Goal: Navigation & Orientation: Find specific page/section

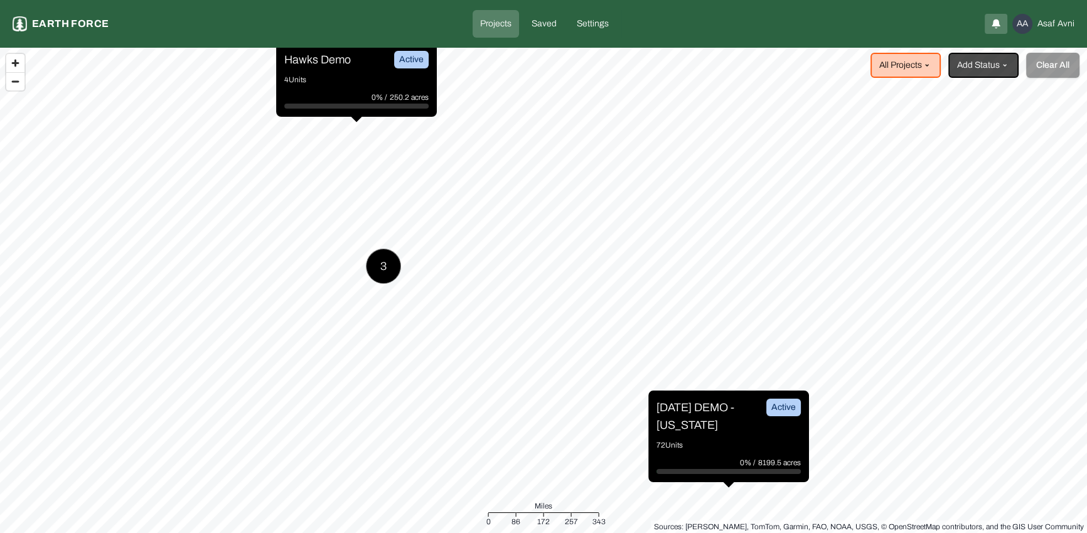
click at [350, 84] on p "4 Units" at bounding box center [356, 79] width 144 height 13
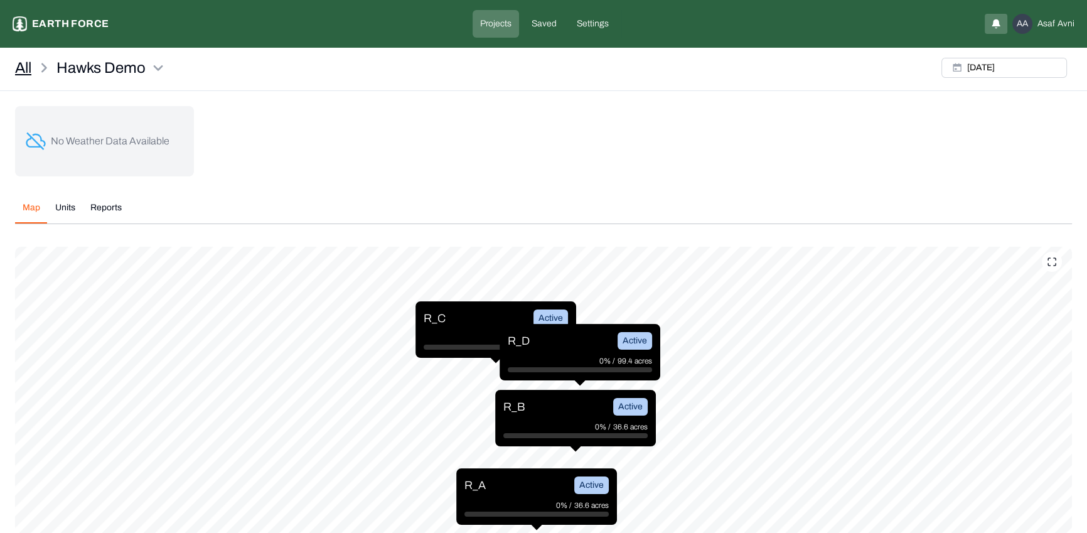
click at [27, 66] on link "All" at bounding box center [23, 68] width 16 height 20
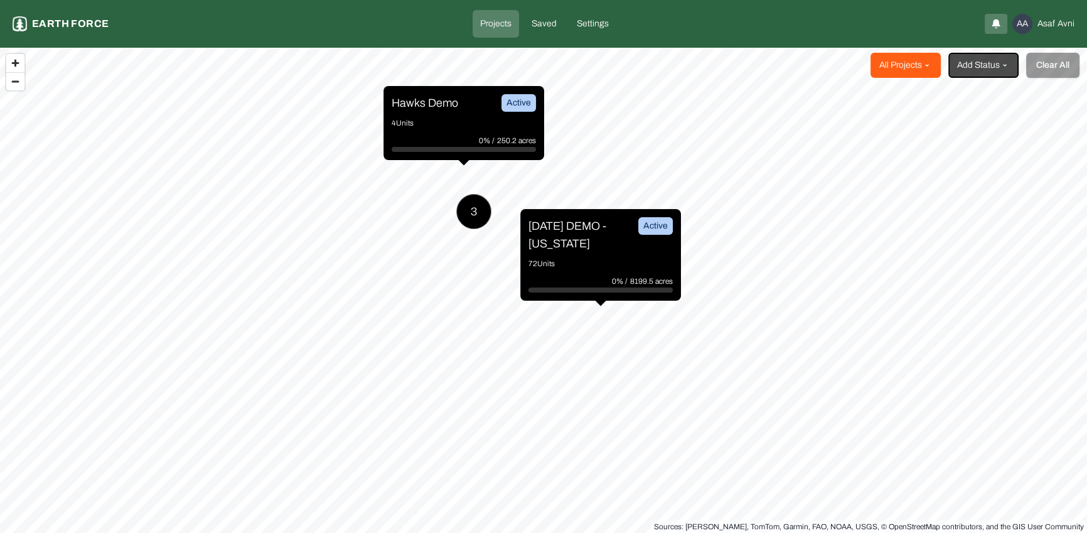
click at [922, 62] on html "Projects Earth force Projects Saved Settings AA Asaf Avni All Projects Add Stat…" at bounding box center [543, 266] width 1087 height 533
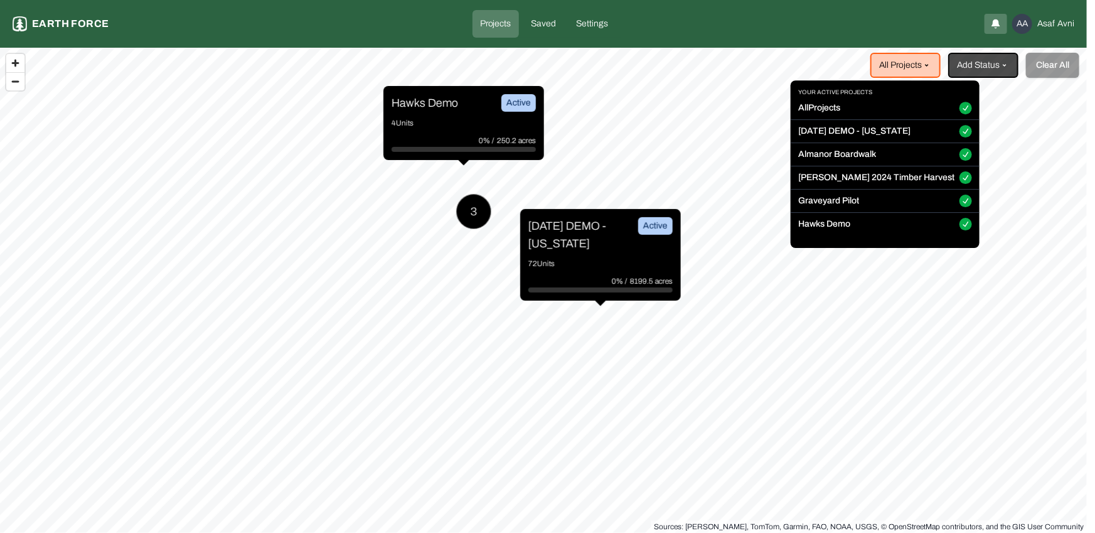
click at [928, 100] on p "Your active projects" at bounding box center [885, 95] width 189 height 14
click at [959, 104] on button "All Projects" at bounding box center [965, 108] width 13 height 13
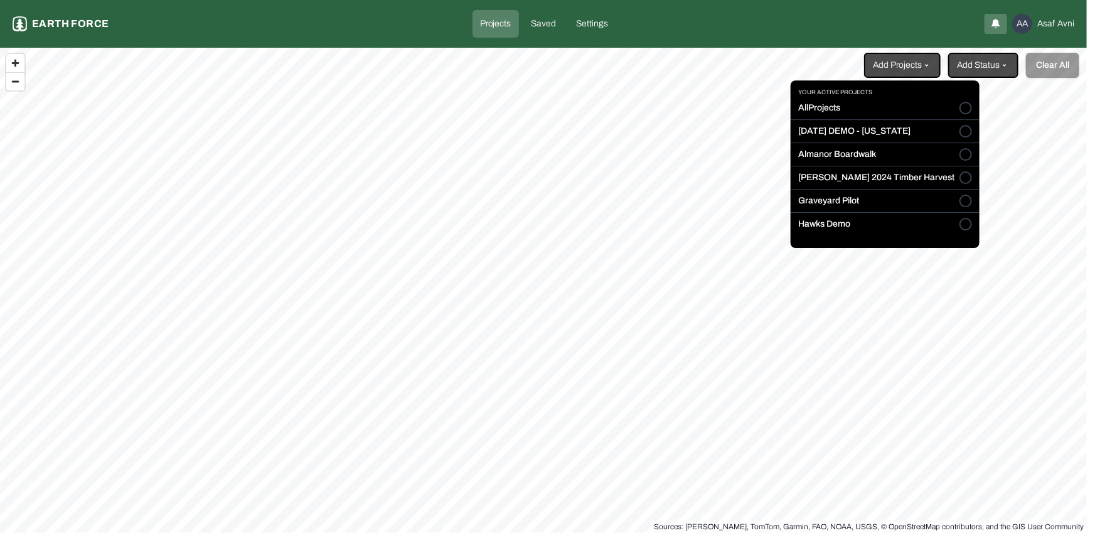
click at [959, 104] on button "All Projects" at bounding box center [965, 108] width 13 height 13
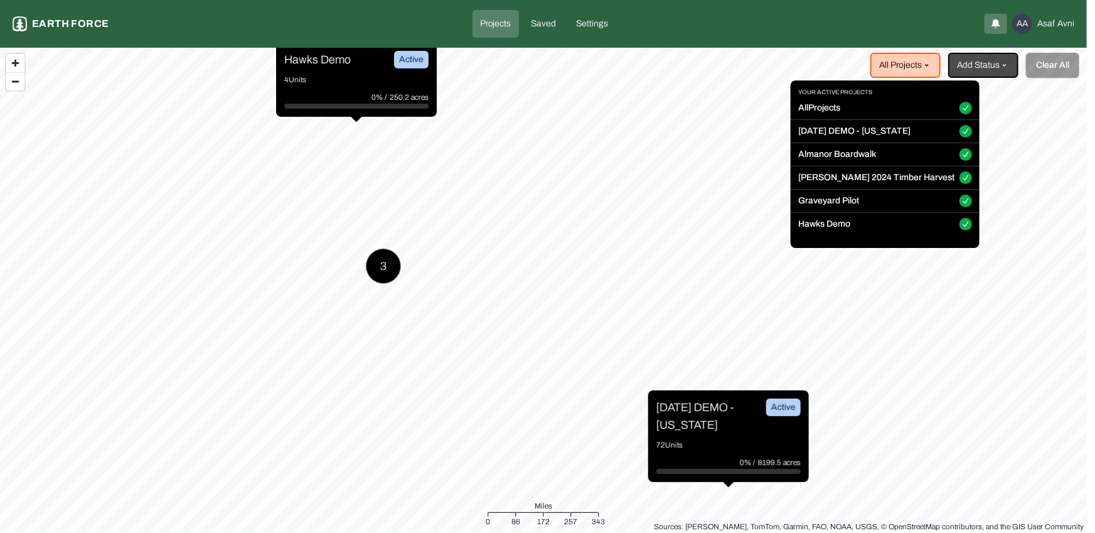
click at [578, 149] on html "Projects Earth force Projects Saved Settings AA Asaf Avni All Projects Add Stat…" at bounding box center [547, 266] width 1095 height 533
